Goal: Check status: Check status

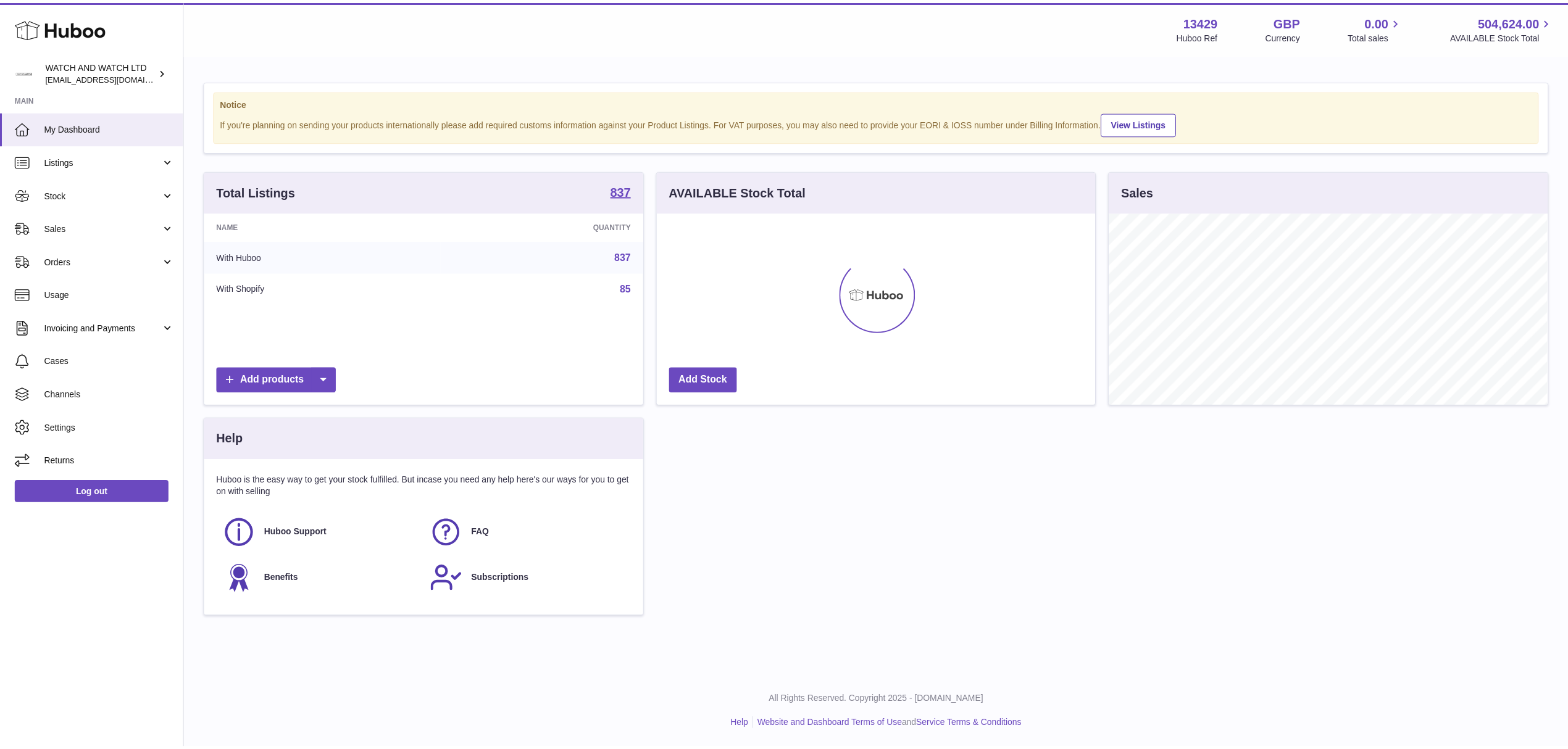
scroll to position [192, 438]
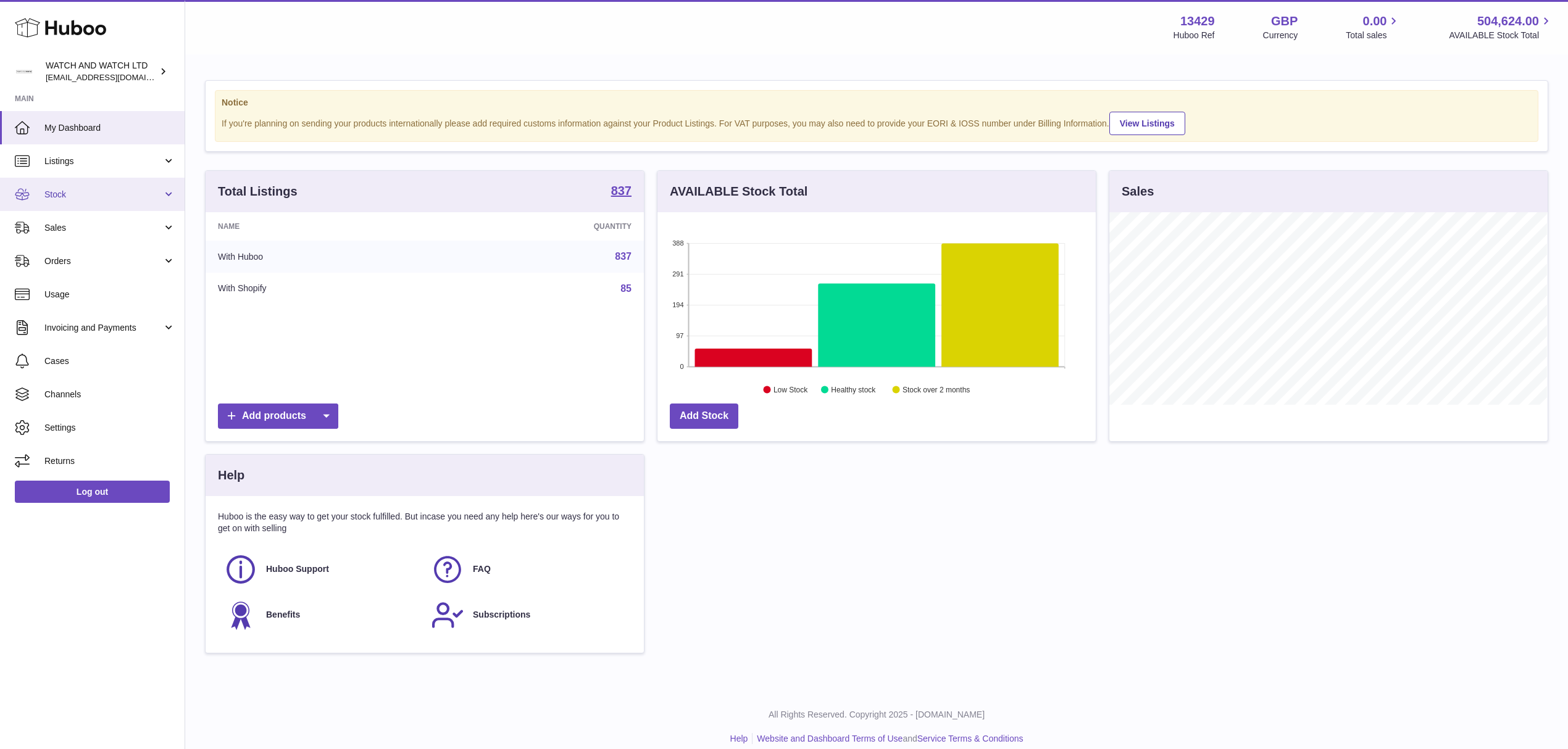
click at [109, 203] on link "Stock" at bounding box center [92, 194] width 184 height 33
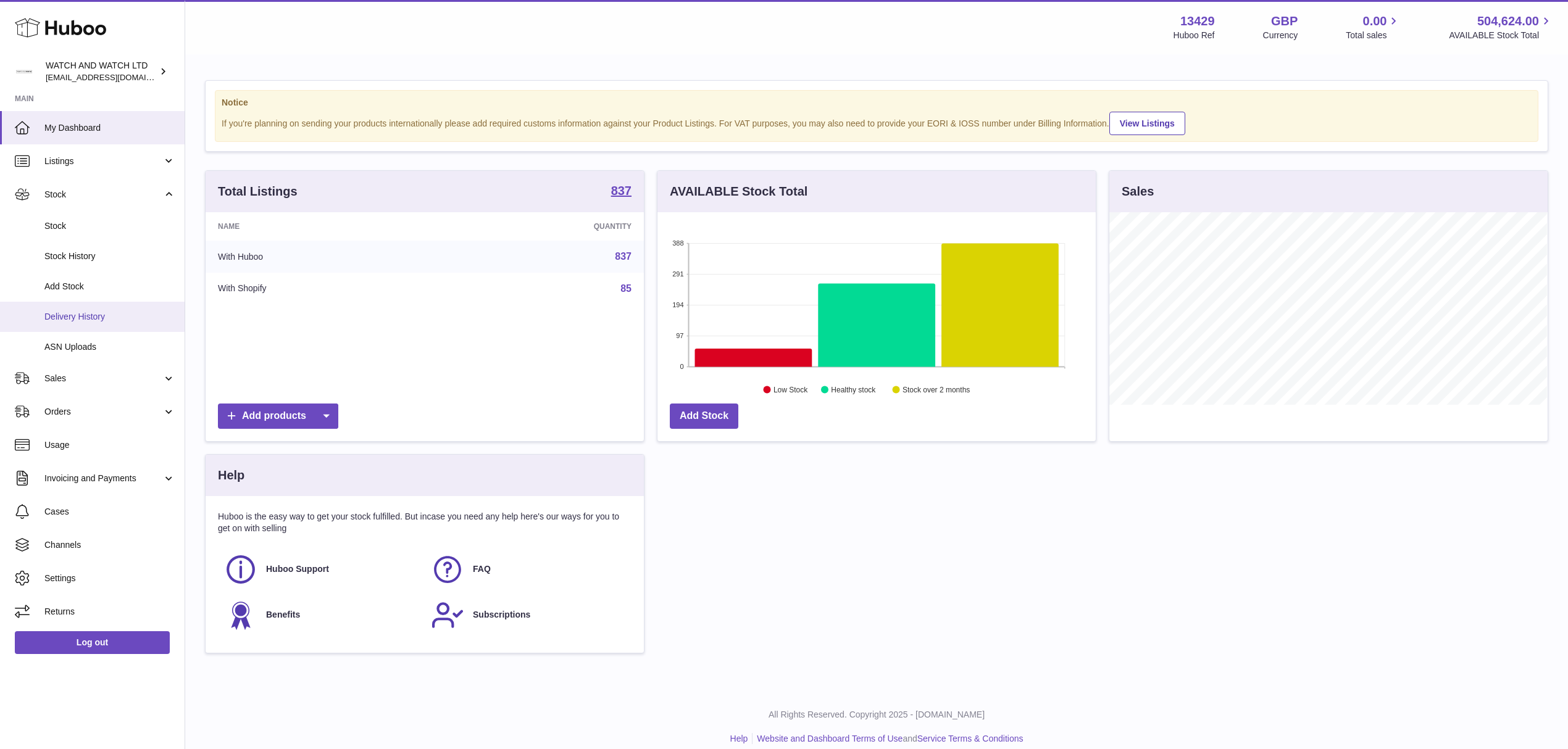
click at [101, 316] on span "Delivery History" at bounding box center [110, 317] width 131 height 12
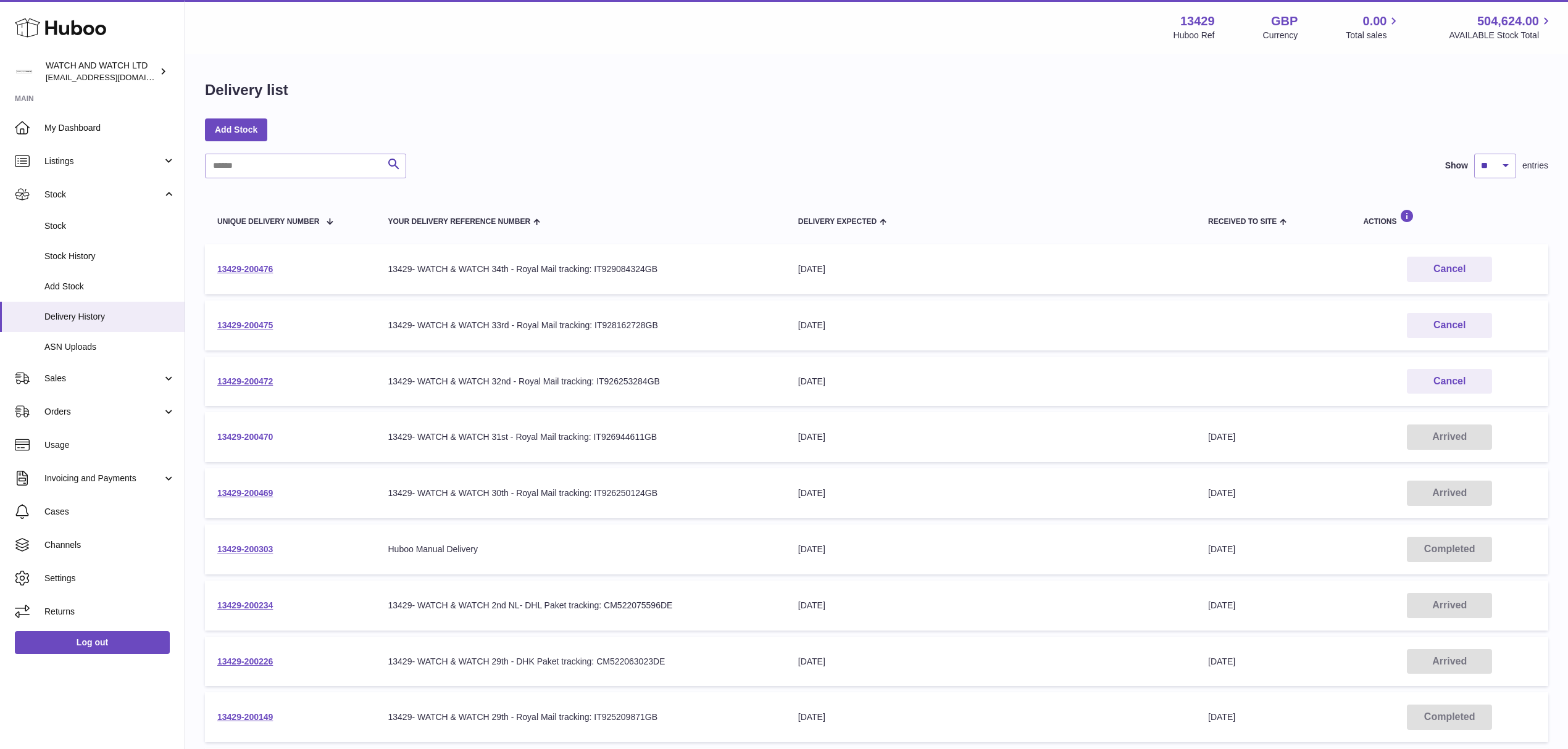
click at [262, 434] on link "13429-200470" at bounding box center [245, 436] width 56 height 10
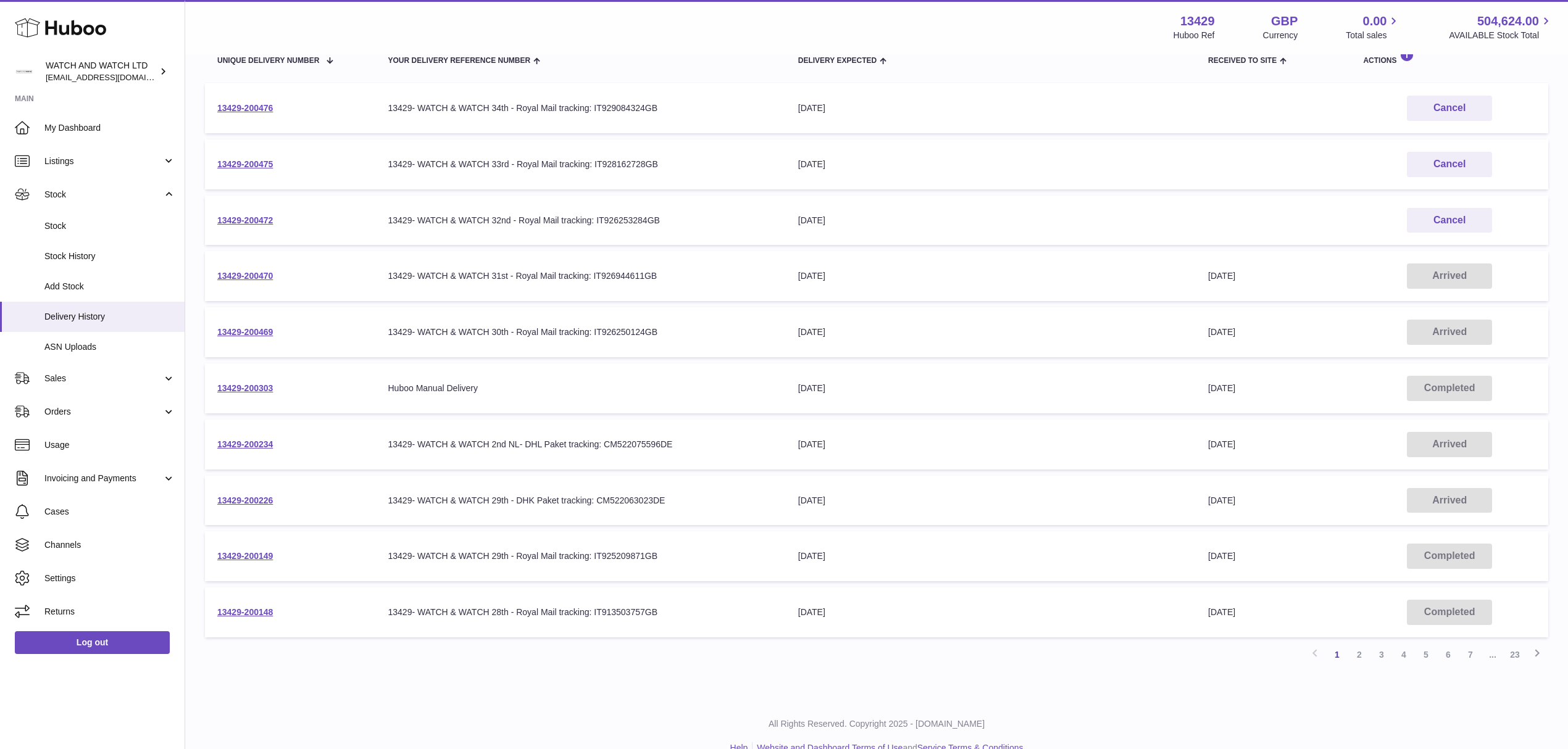
scroll to position [164, 0]
click at [259, 436] on link "13429-200234" at bounding box center [245, 440] width 56 height 10
